Goal: Task Accomplishment & Management: Use online tool/utility

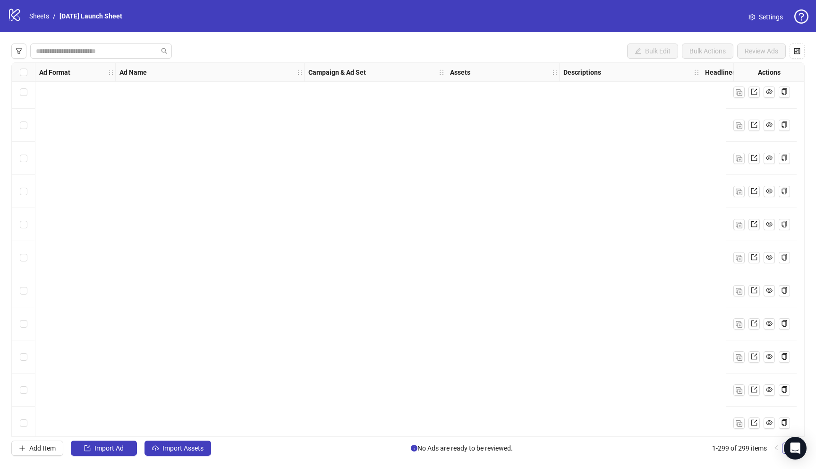
scroll to position [4927, 0]
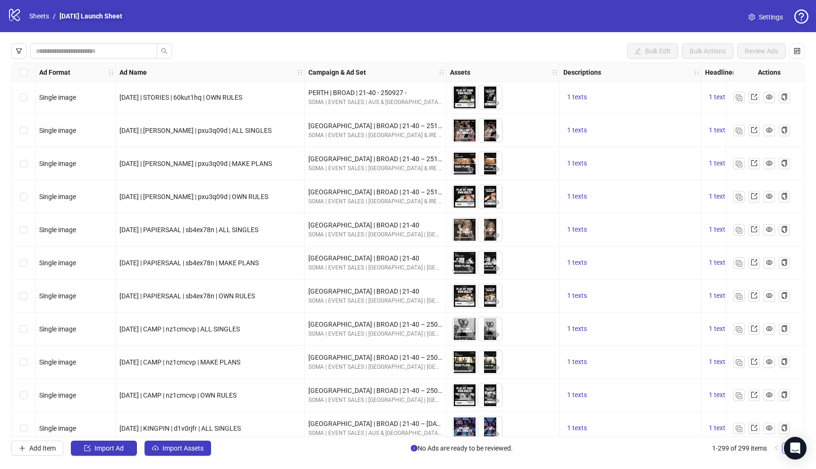
click at [72, 15] on link "[DATE] Launch Sheet" at bounding box center [91, 16] width 67 height 10
click at [43, 13] on link "Sheets" at bounding box center [39, 16] width 24 height 10
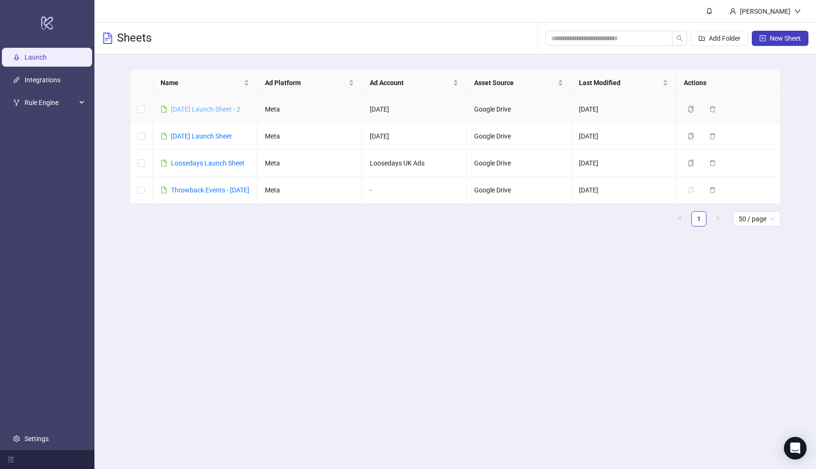
click at [232, 111] on link "[DATE] Launch Sheet - 2" at bounding box center [205, 109] width 69 height 8
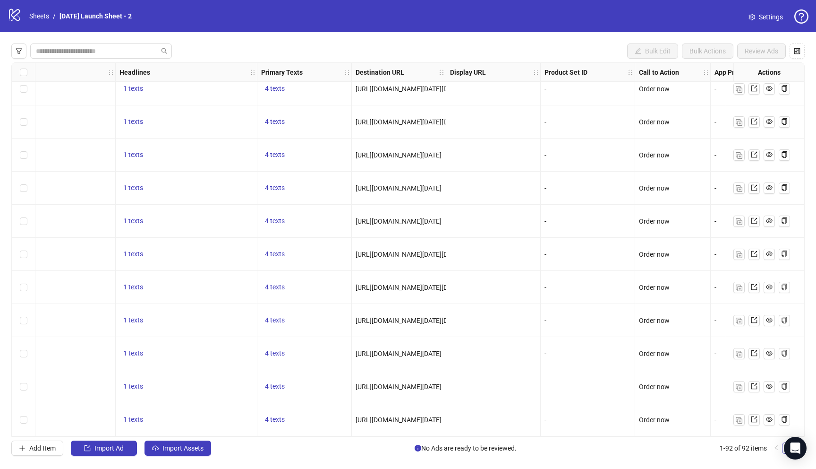
scroll to position [2691, 854]
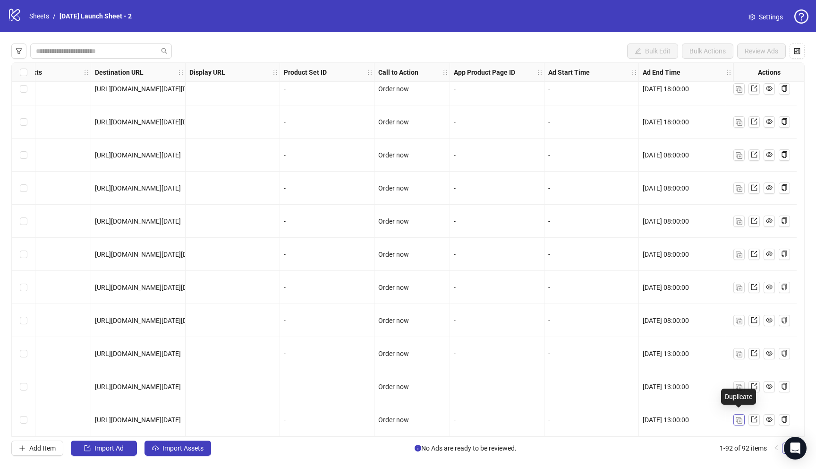
click at [742, 417] on img "button" at bounding box center [739, 420] width 7 height 7
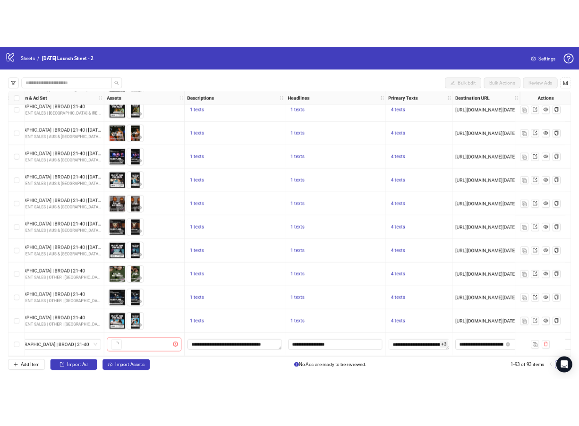
scroll to position [2724, 0]
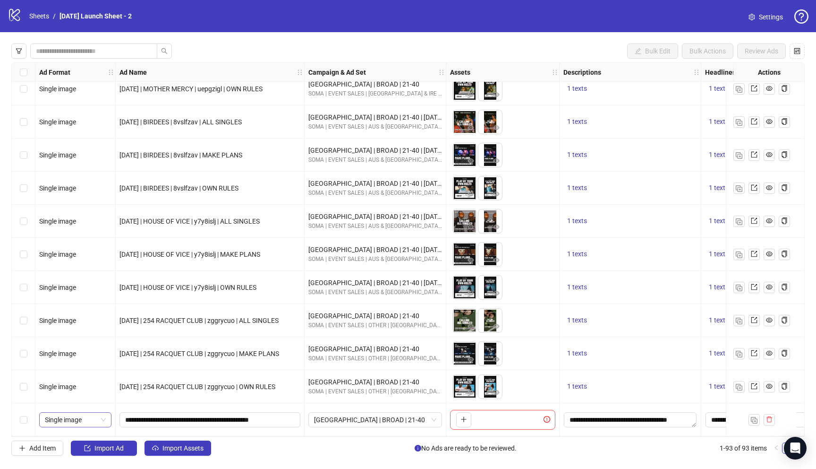
click at [49, 415] on span "Single image" at bounding box center [75, 419] width 61 height 14
click at [77, 323] on div "Single video" at bounding box center [75, 321] width 57 height 10
click at [468, 421] on button "button" at bounding box center [463, 419] width 15 height 15
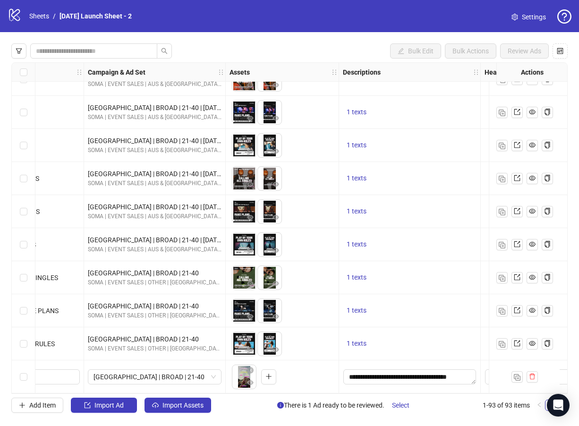
scroll to position [2767, 257]
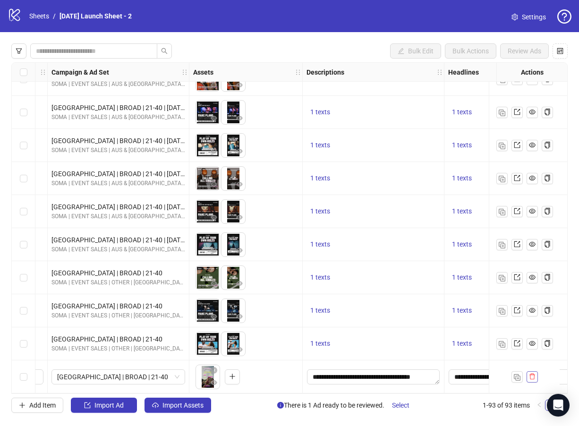
click at [530, 373] on icon "delete" at bounding box center [532, 376] width 7 height 7
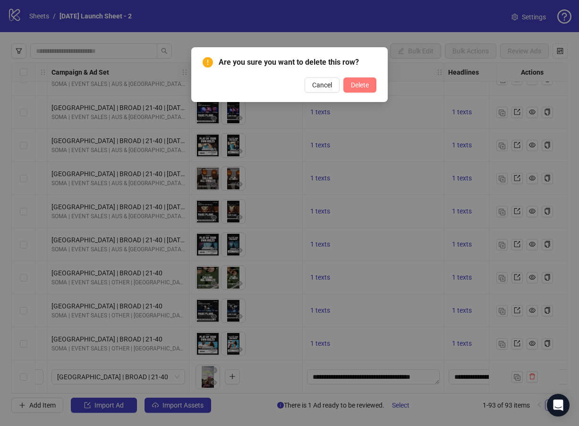
click at [358, 85] on span "Delete" at bounding box center [360, 85] width 18 height 8
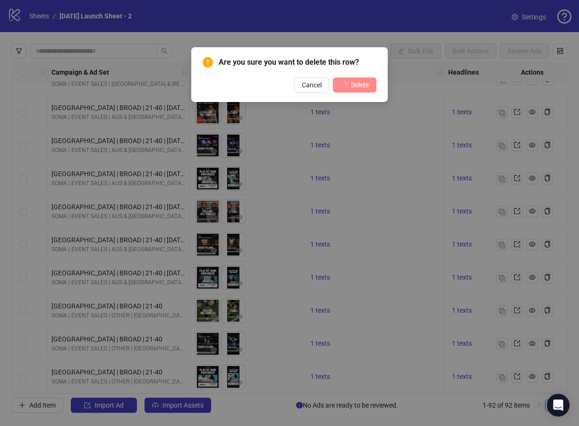
scroll to position [2734, 257]
